Goal: Browse casually

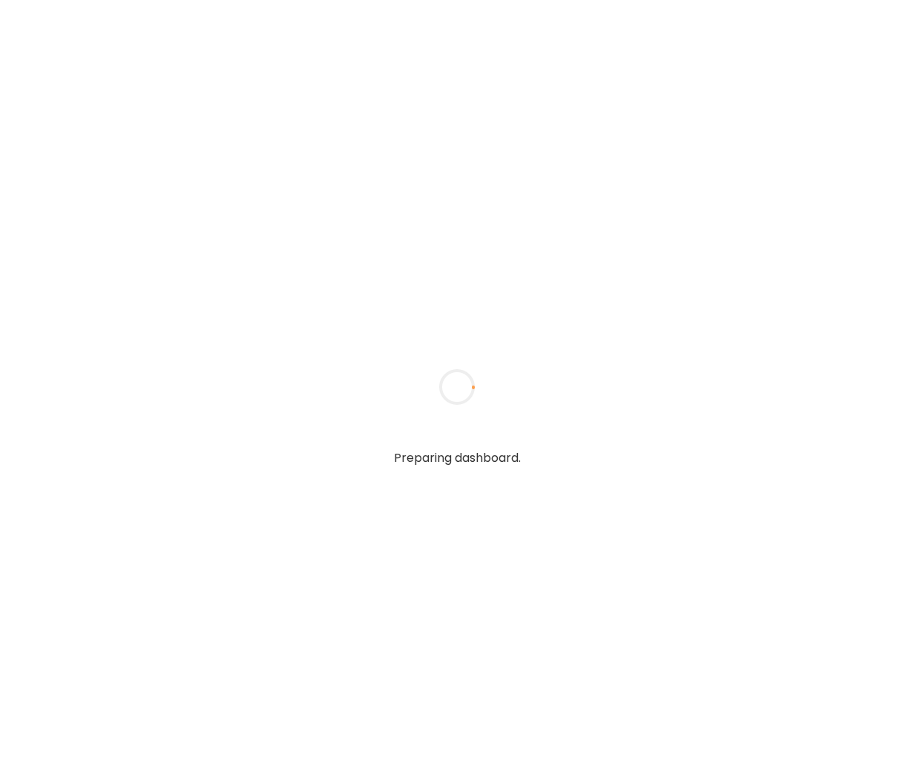
type input "**********"
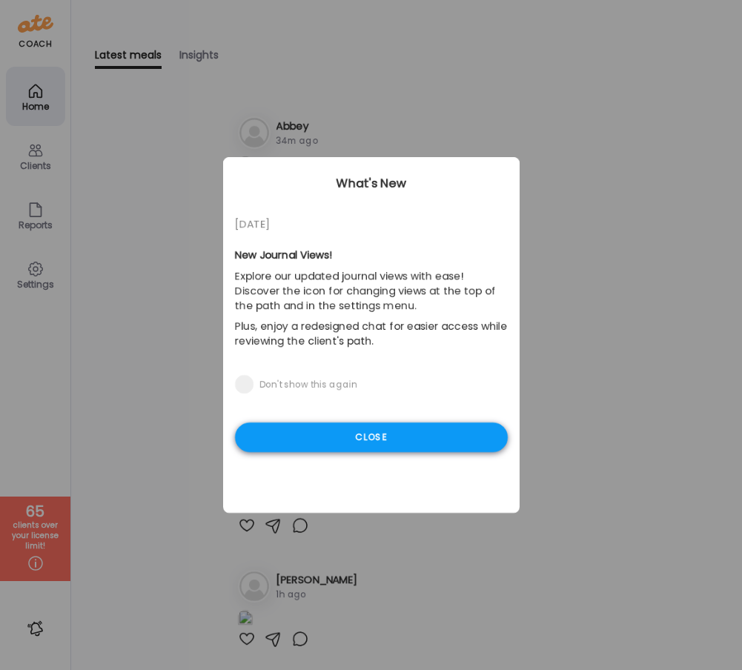
type input "**********"
click at [409, 427] on div "Close" at bounding box center [371, 438] width 273 height 30
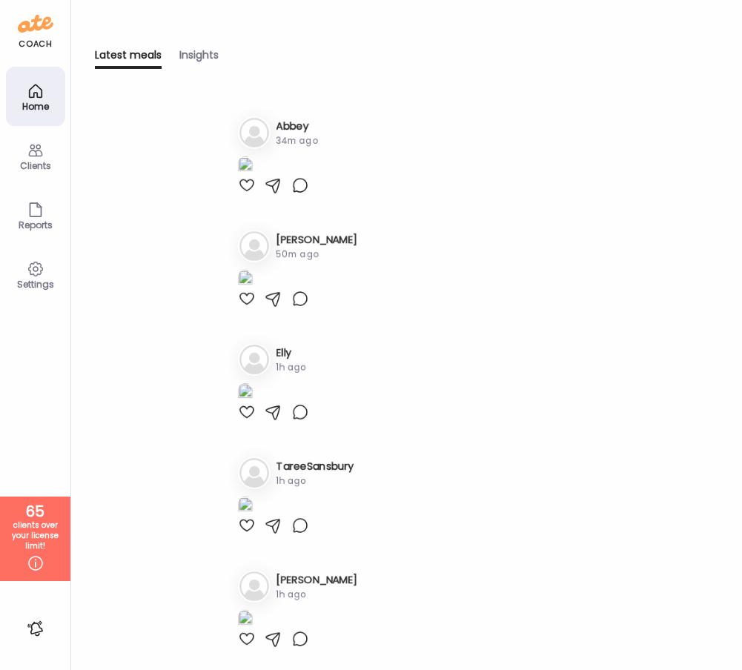
click at [38, 161] on div "Clients" at bounding box center [35, 166] width 53 height 10
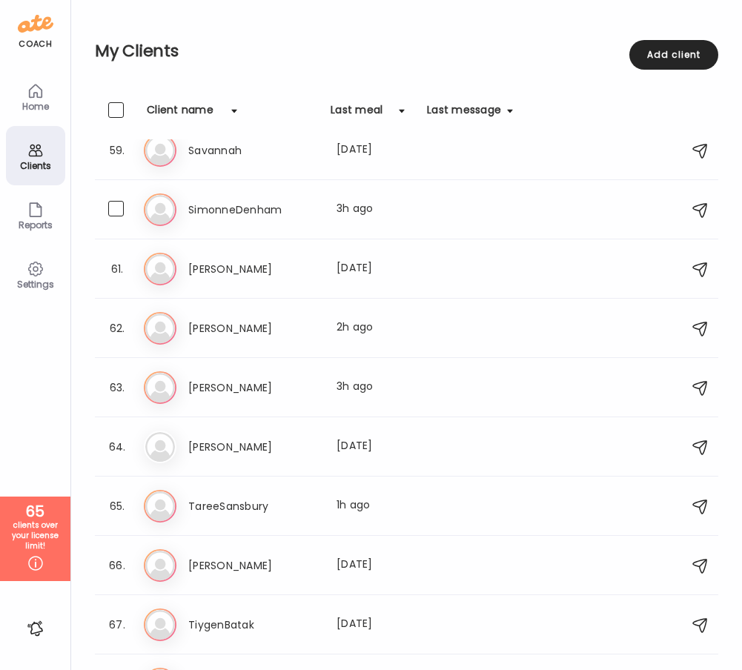
scroll to position [3501, 0]
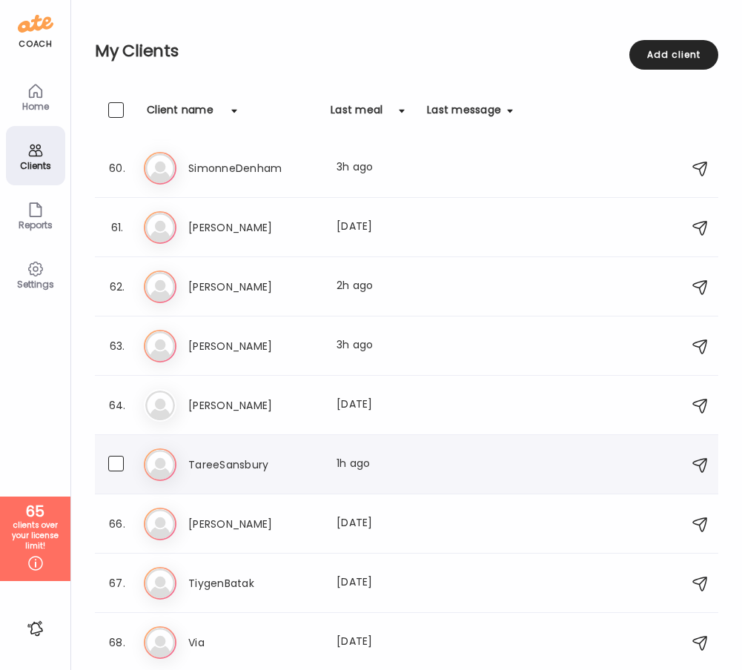
click at [245, 462] on h3 "TareeSansbury" at bounding box center [253, 465] width 131 height 18
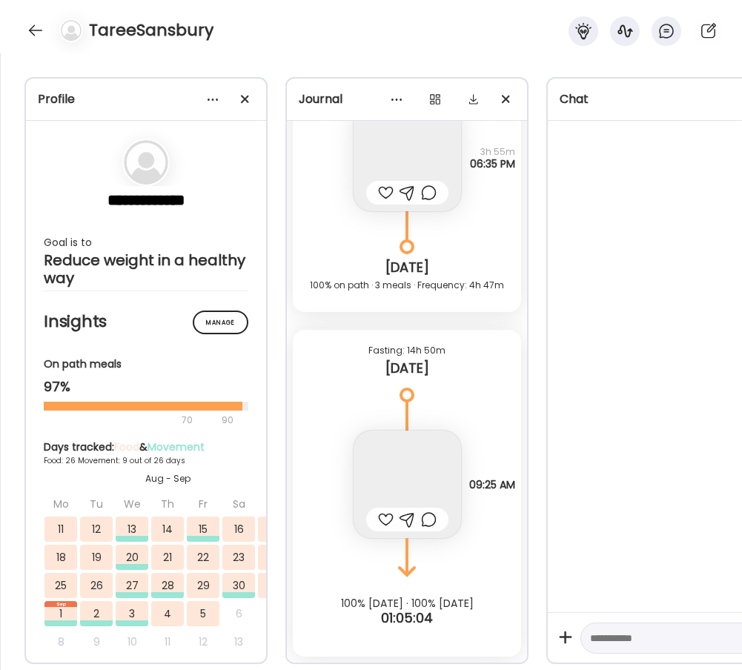
scroll to position [0, 71]
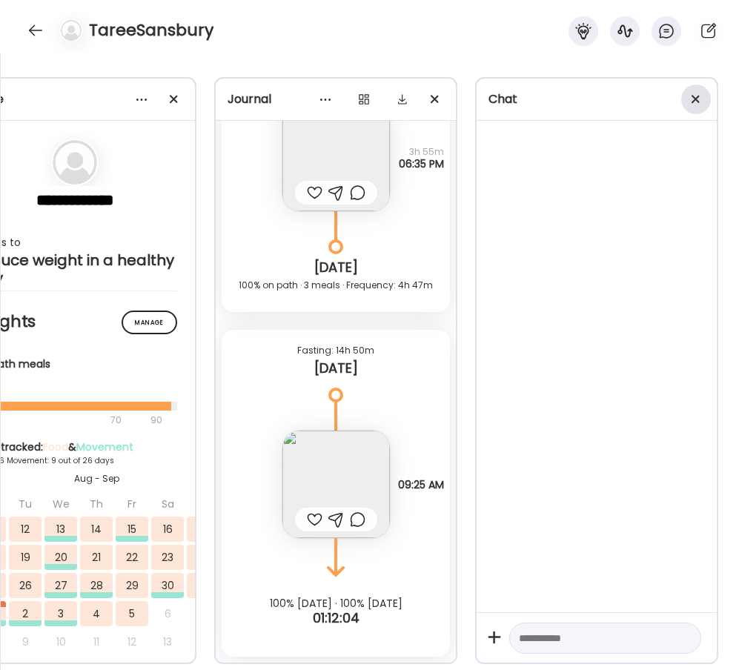
click at [699, 102] on span at bounding box center [696, 99] width 8 height 8
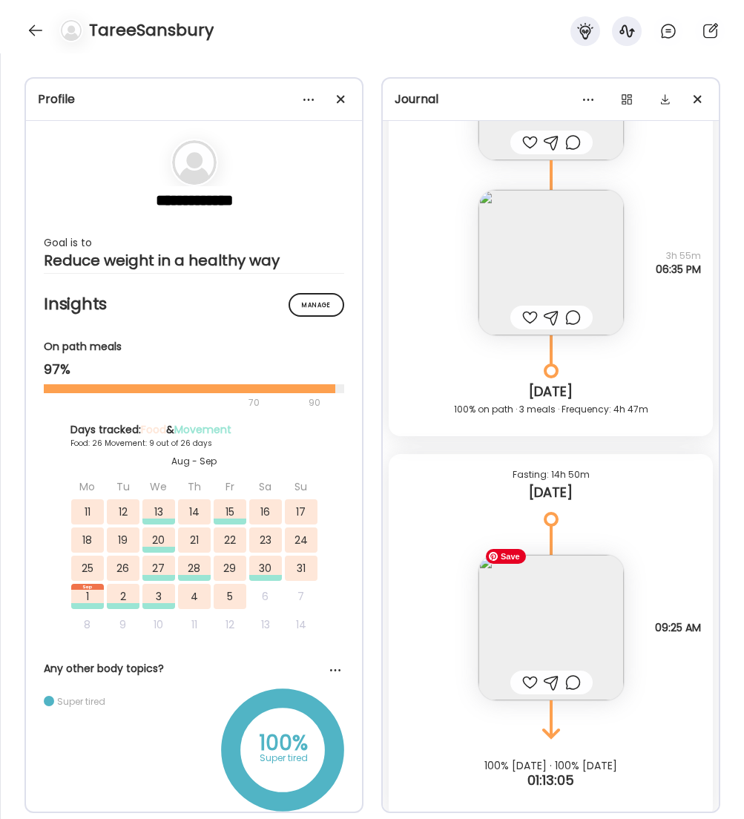
scroll to position [25461, 0]
click at [561, 628] on img at bounding box center [550, 627] width 145 height 145
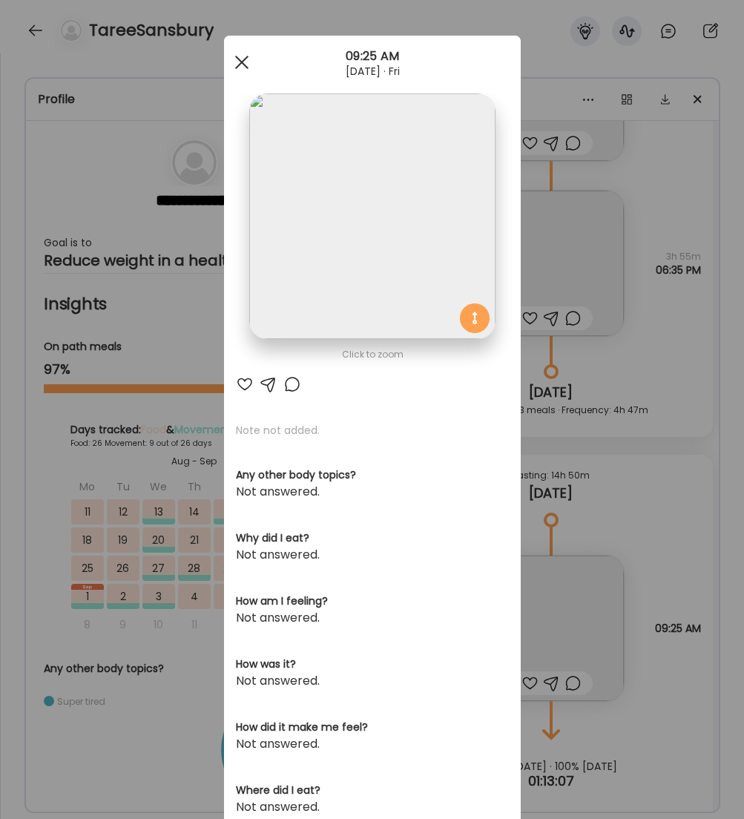
click at [241, 53] on div at bounding box center [242, 62] width 30 height 30
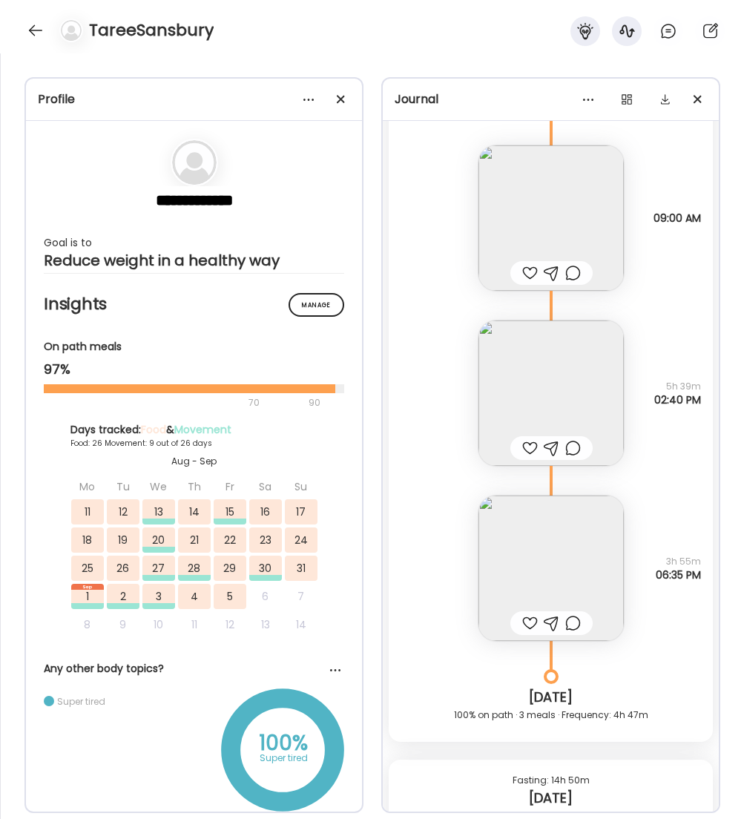
scroll to position [25138, 0]
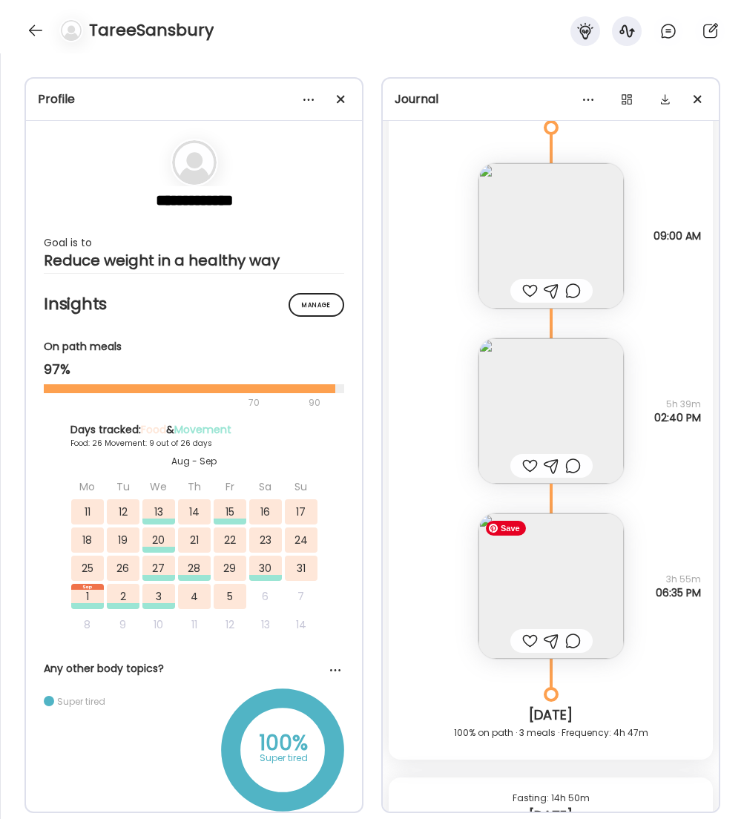
click at [568, 555] on img at bounding box center [550, 585] width 145 height 145
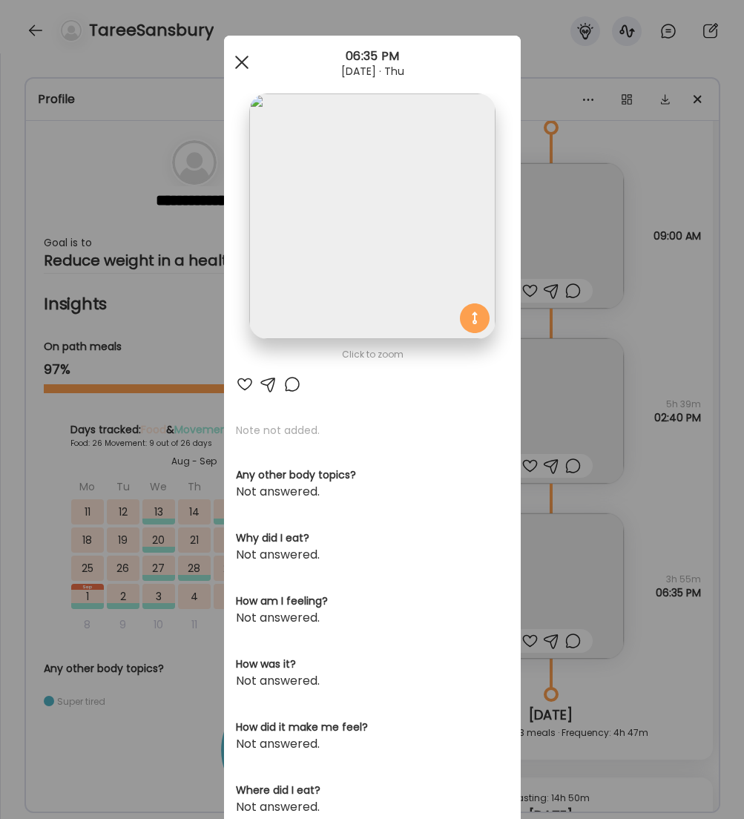
click at [242, 67] on div at bounding box center [242, 62] width 30 height 30
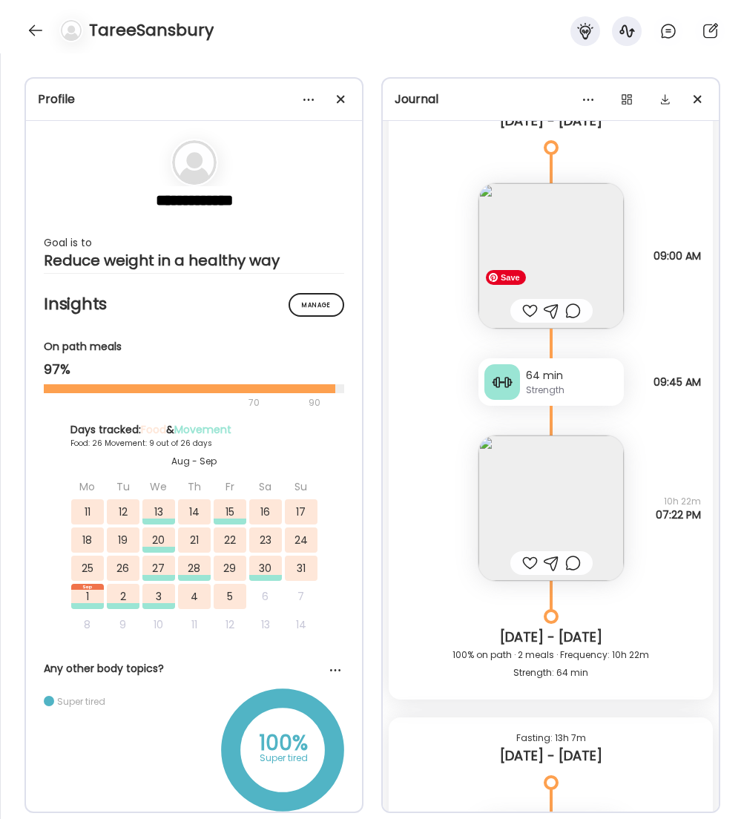
scroll to position [22860, 0]
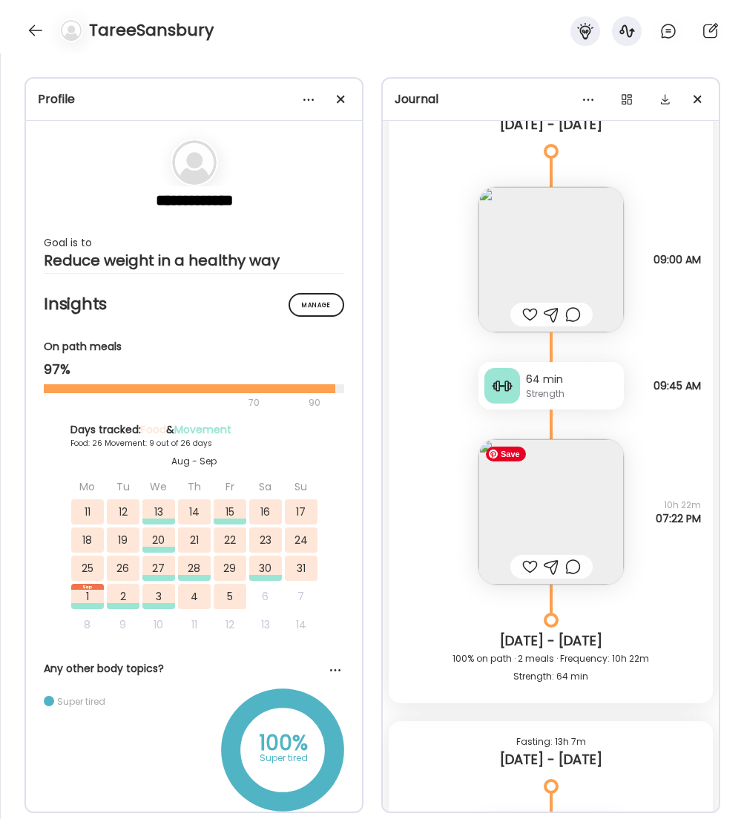
click at [563, 490] on img at bounding box center [550, 511] width 145 height 145
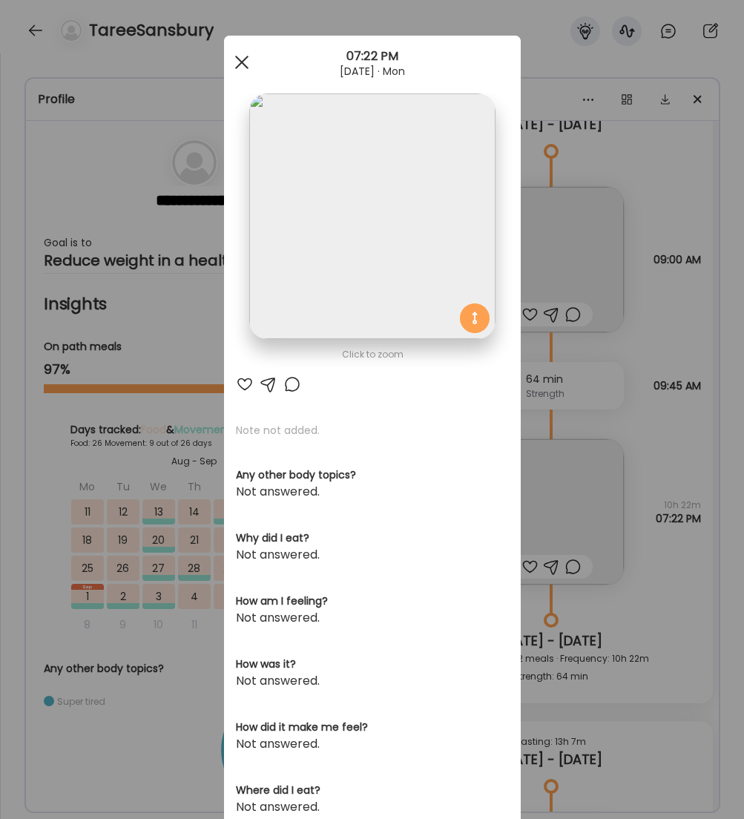
click at [245, 62] on div at bounding box center [242, 62] width 30 height 30
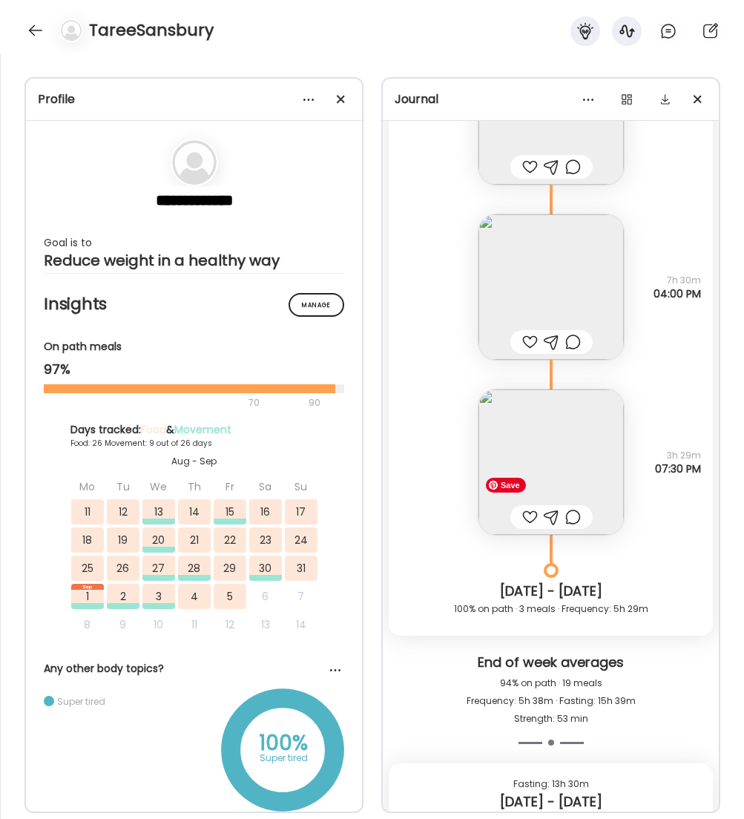
scroll to position [22018, 0]
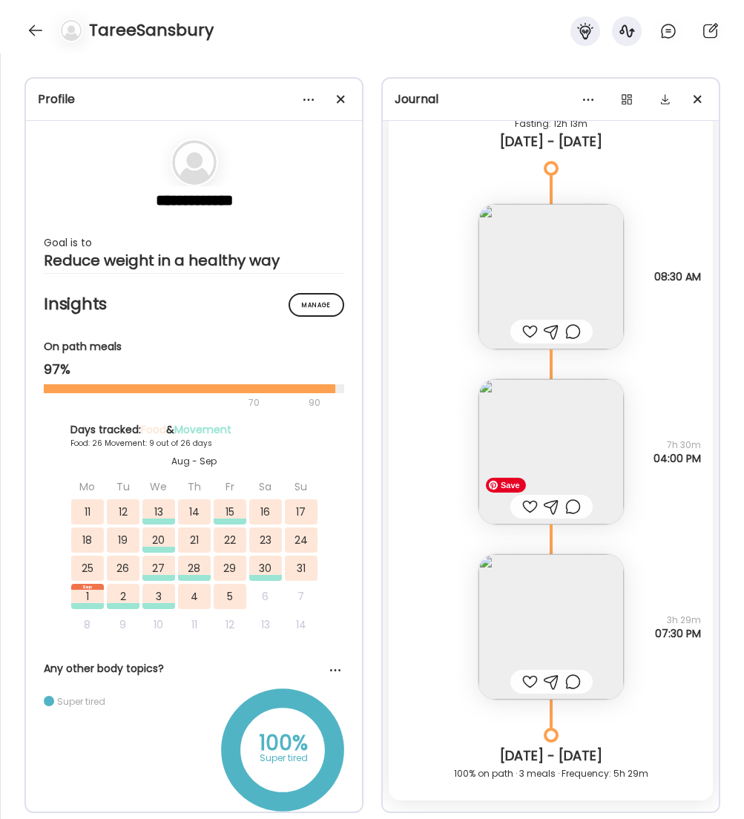
click at [581, 610] on img at bounding box center [550, 626] width 145 height 145
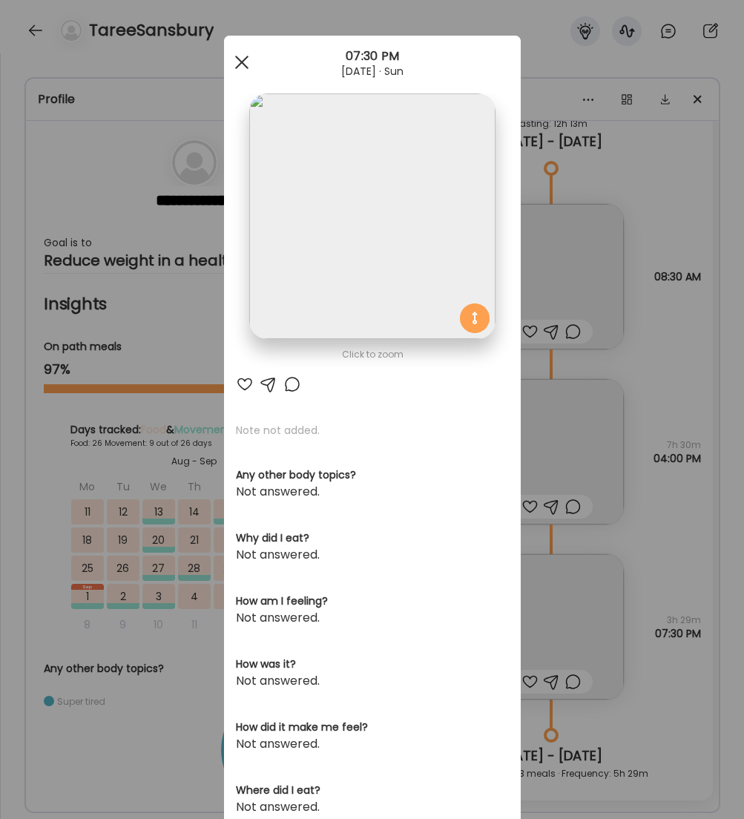
click at [238, 67] on div at bounding box center [242, 62] width 30 height 30
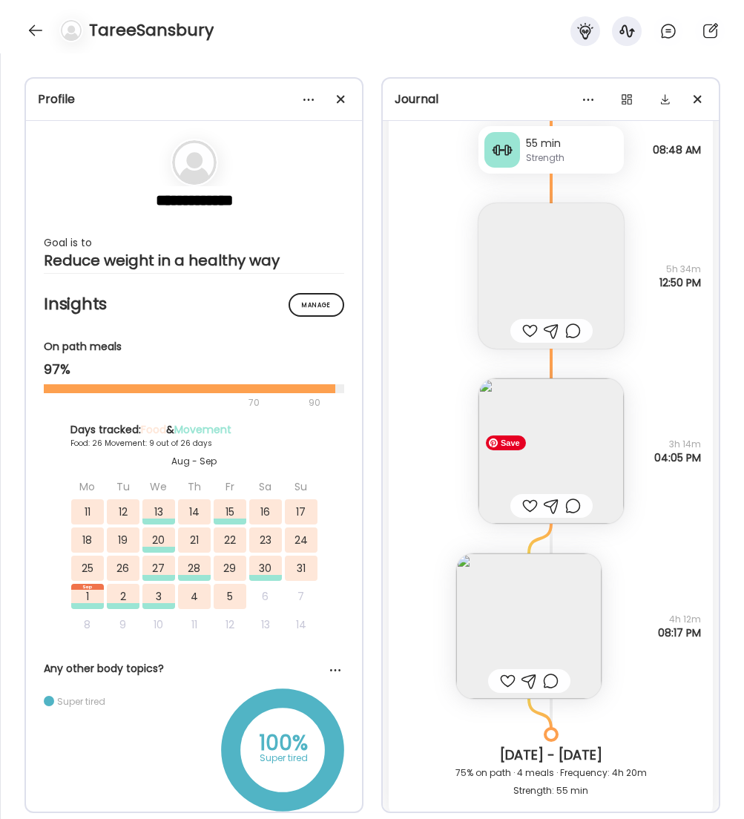
scroll to position [21277, 0]
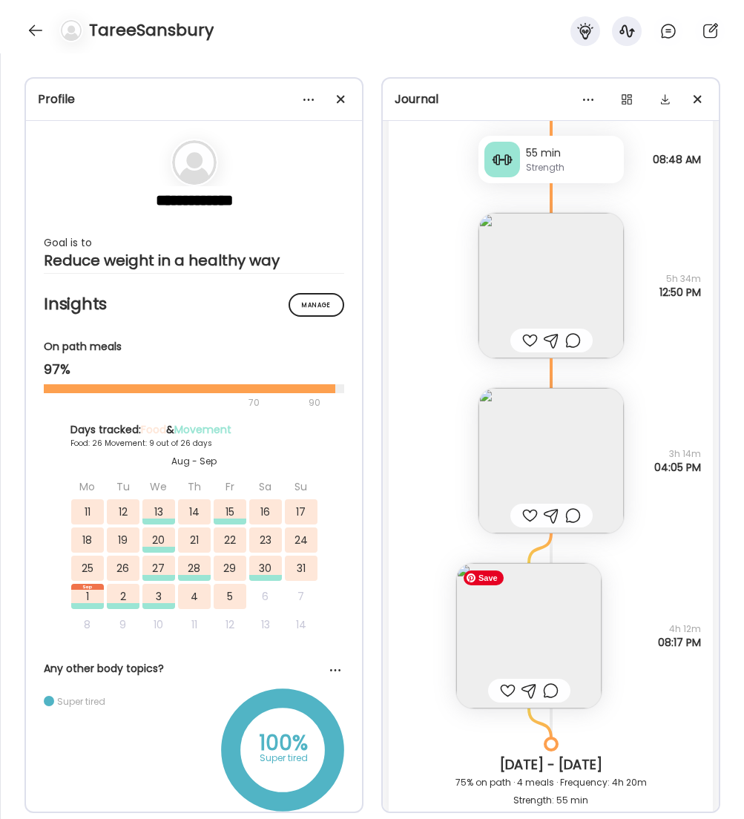
click at [544, 600] on img at bounding box center [528, 635] width 145 height 145
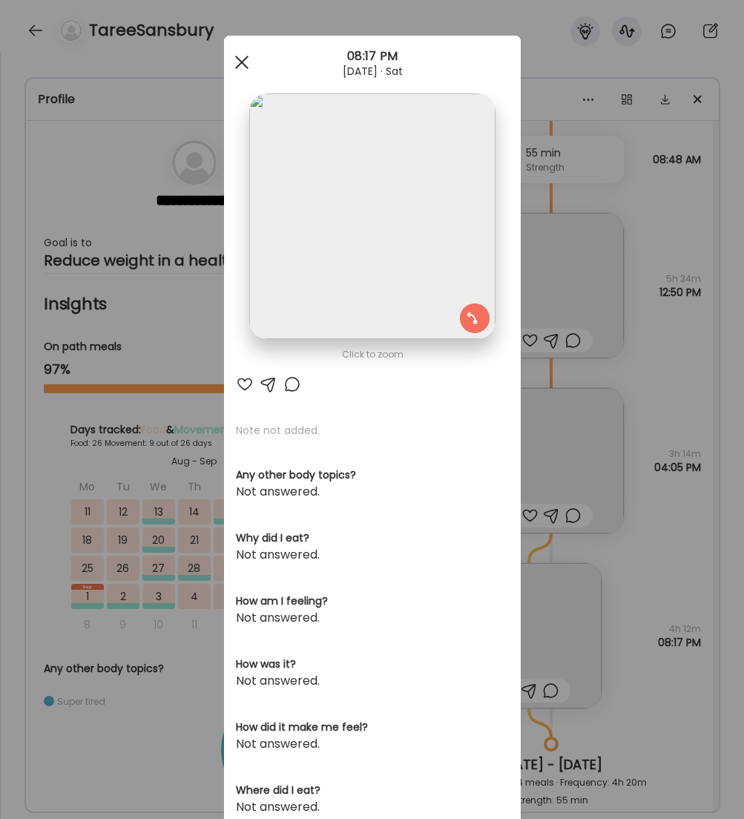
click at [243, 72] on div at bounding box center [242, 62] width 30 height 30
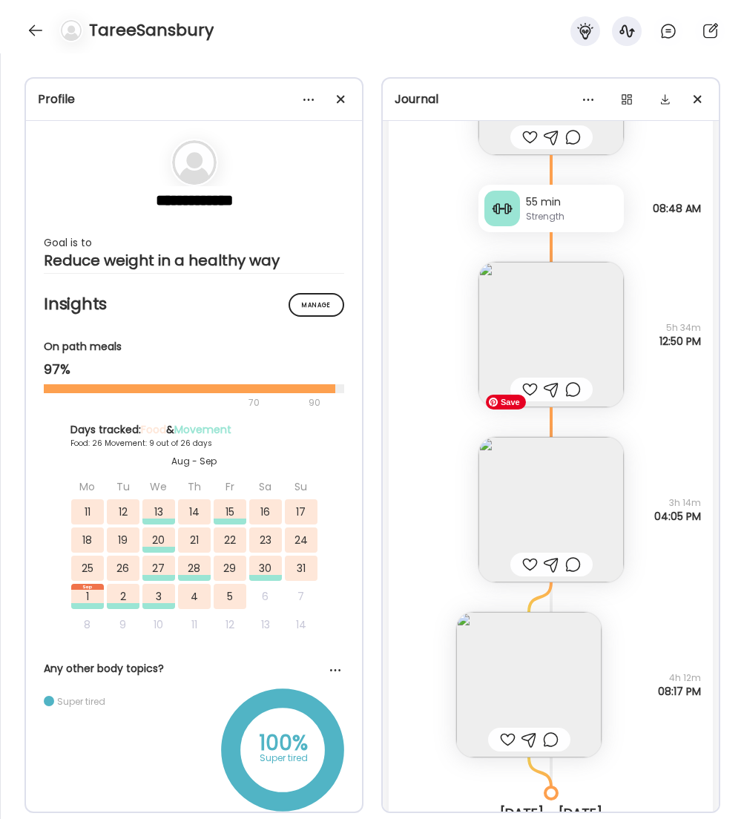
scroll to position [21226, 0]
click at [547, 700] on img at bounding box center [528, 686] width 145 height 145
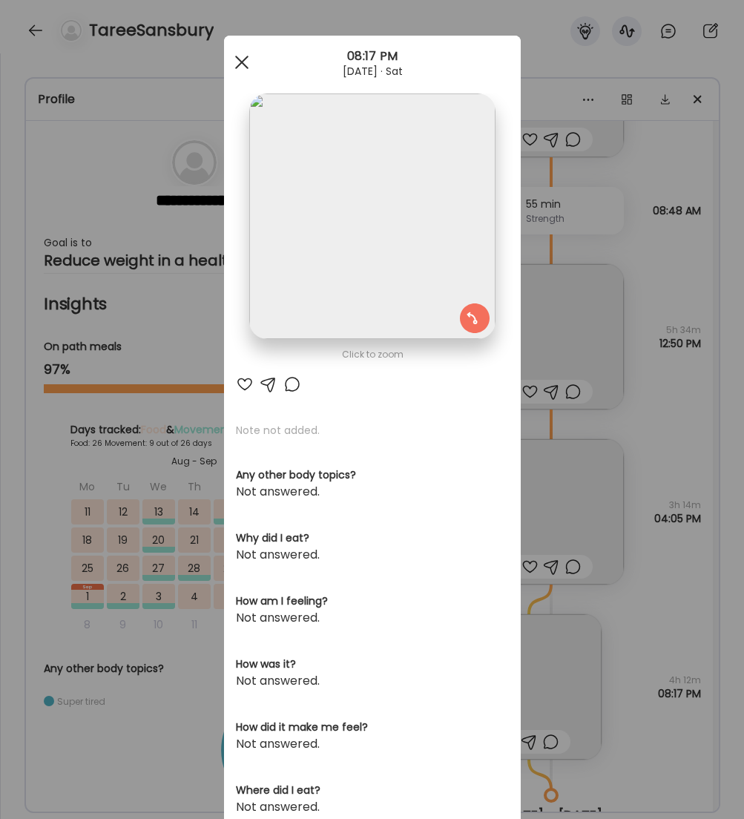
click at [239, 60] on span at bounding box center [240, 62] width 13 height 13
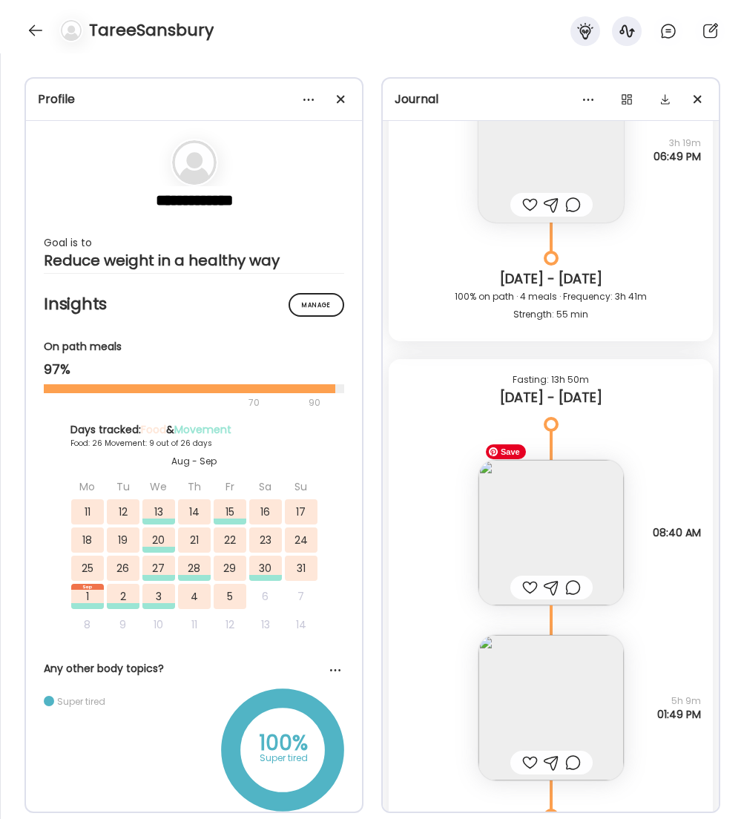
scroll to position [20226, 0]
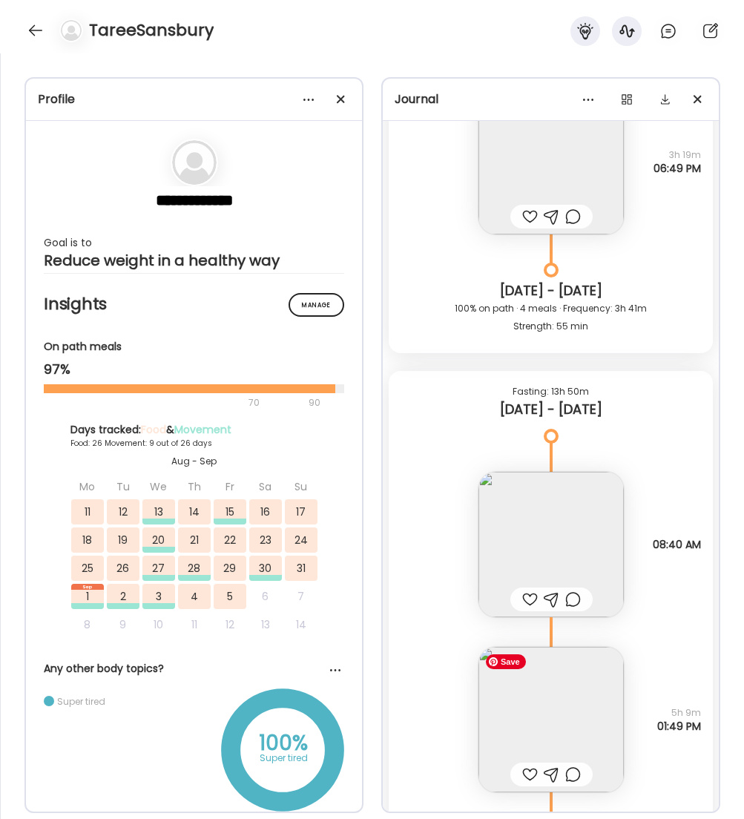
click at [532, 725] on img at bounding box center [550, 719] width 145 height 145
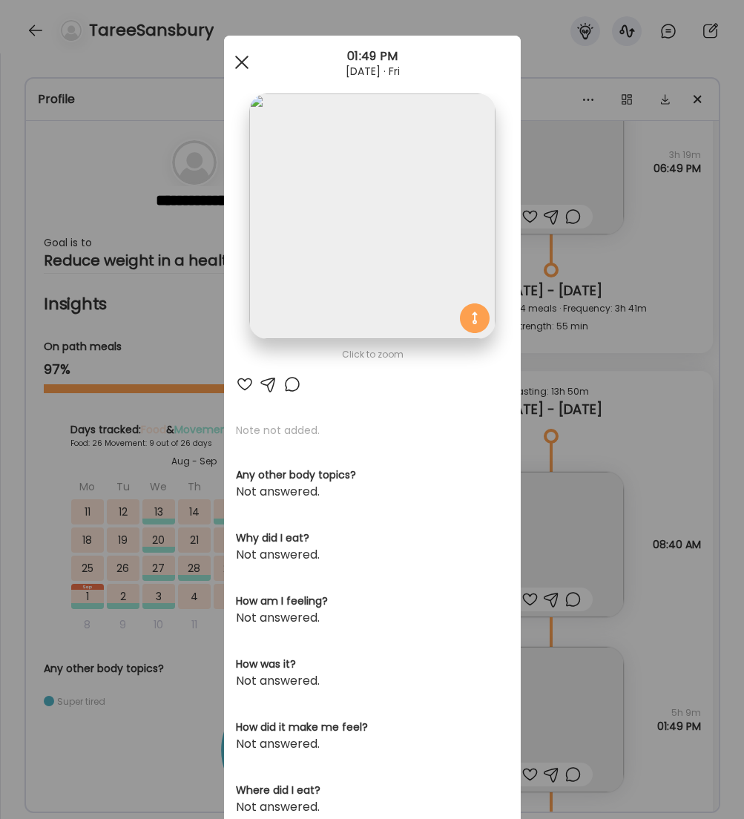
click at [237, 53] on div at bounding box center [242, 62] width 30 height 30
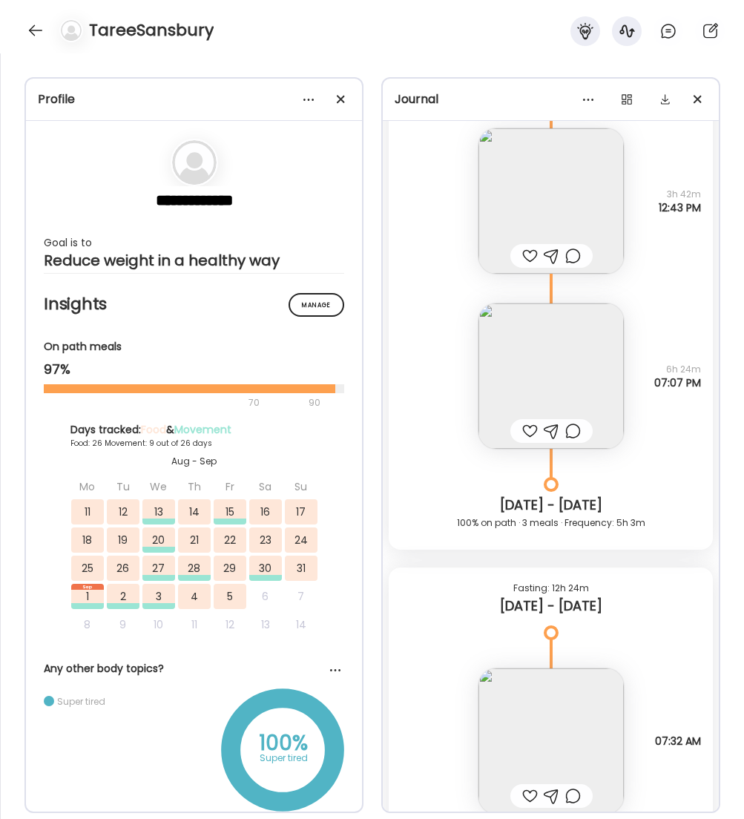
scroll to position [14550, 0]
